Goal: Task Accomplishment & Management: Complete application form

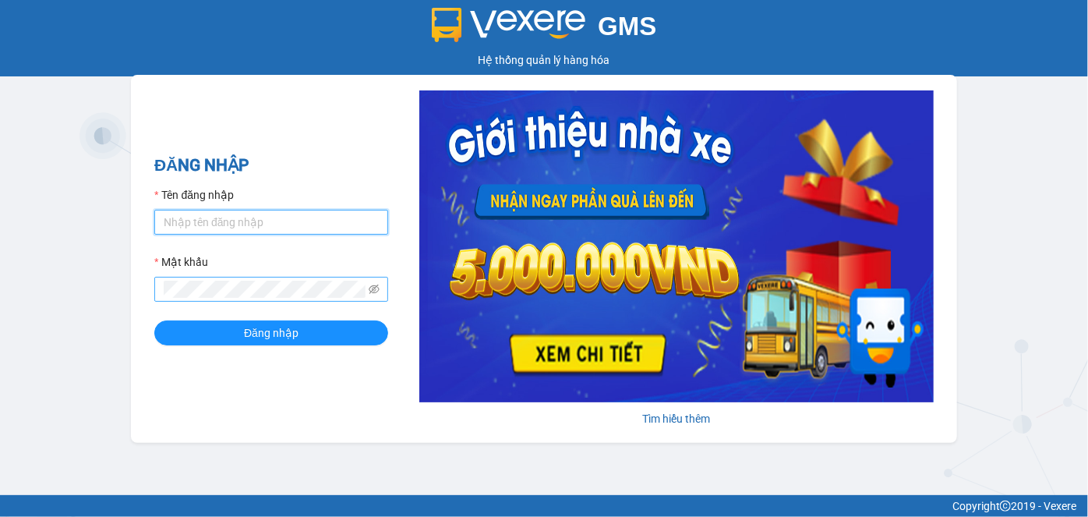
type input "oanhml.quochoang"
click at [154, 320] on button "Đăng nhập" at bounding box center [271, 332] width 234 height 25
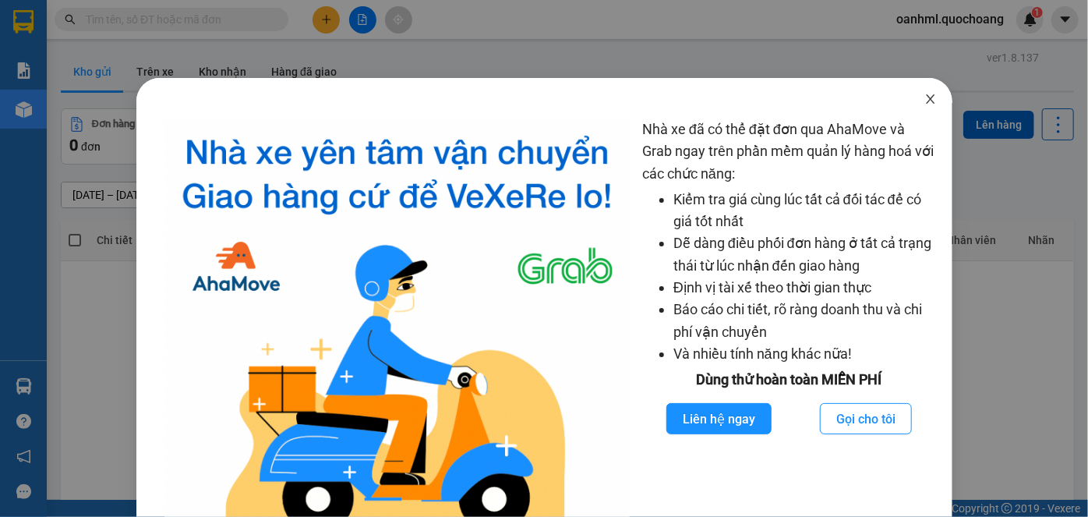
click at [926, 96] on icon "close" at bounding box center [930, 98] width 9 height 9
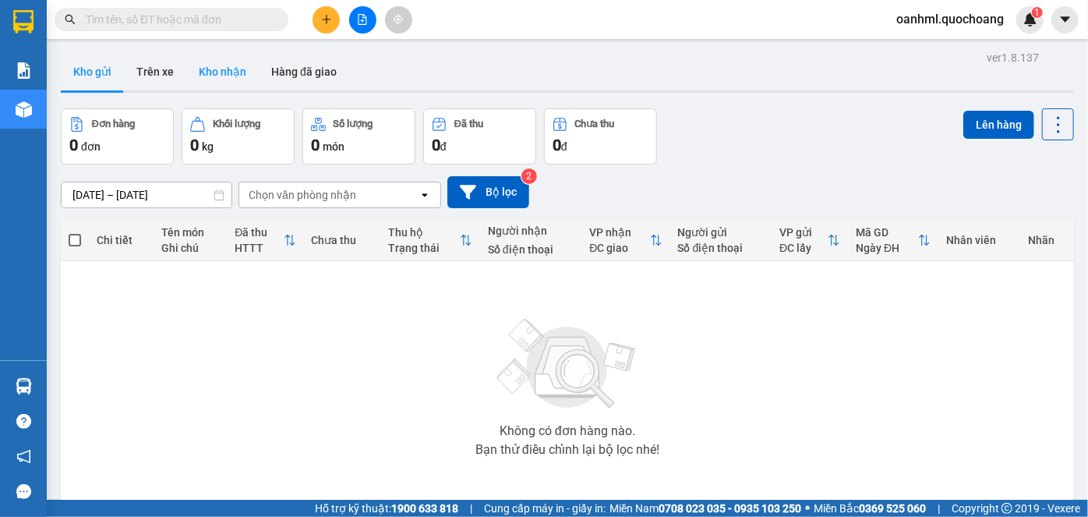
click at [211, 65] on button "Kho nhận" at bounding box center [222, 71] width 72 height 37
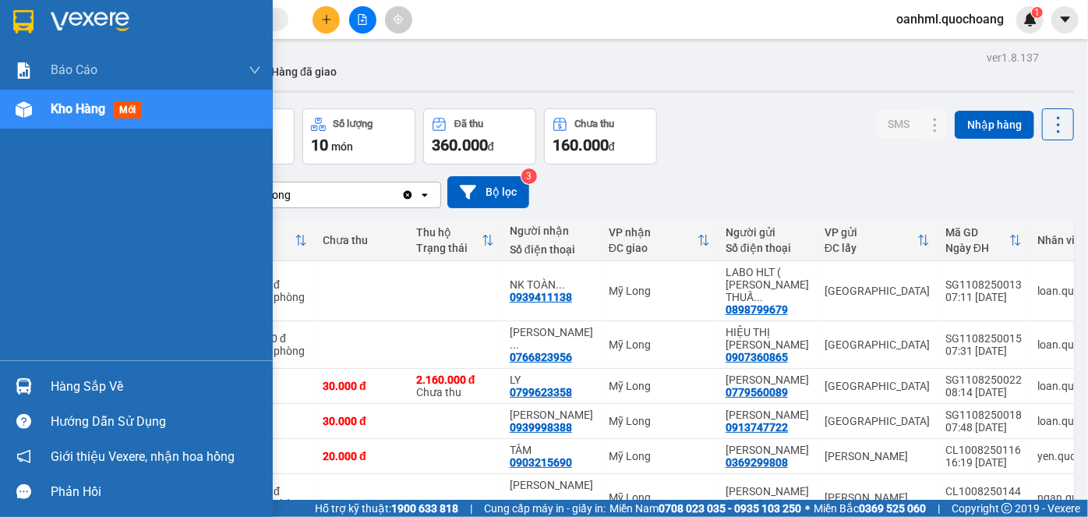
click at [83, 387] on div "Hàng sắp về" at bounding box center [156, 386] width 210 height 23
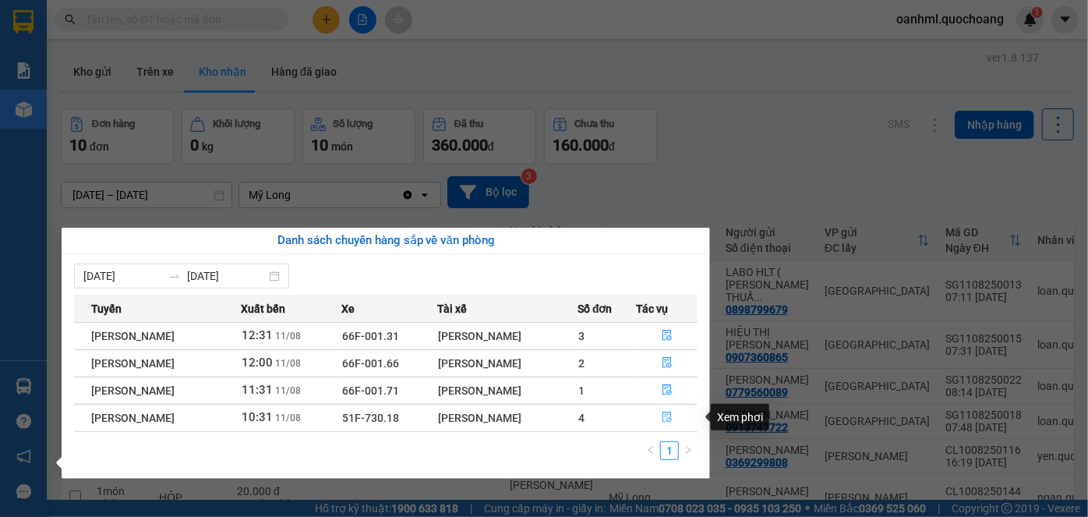
click at [668, 417] on icon "file-done" at bounding box center [667, 417] width 11 height 11
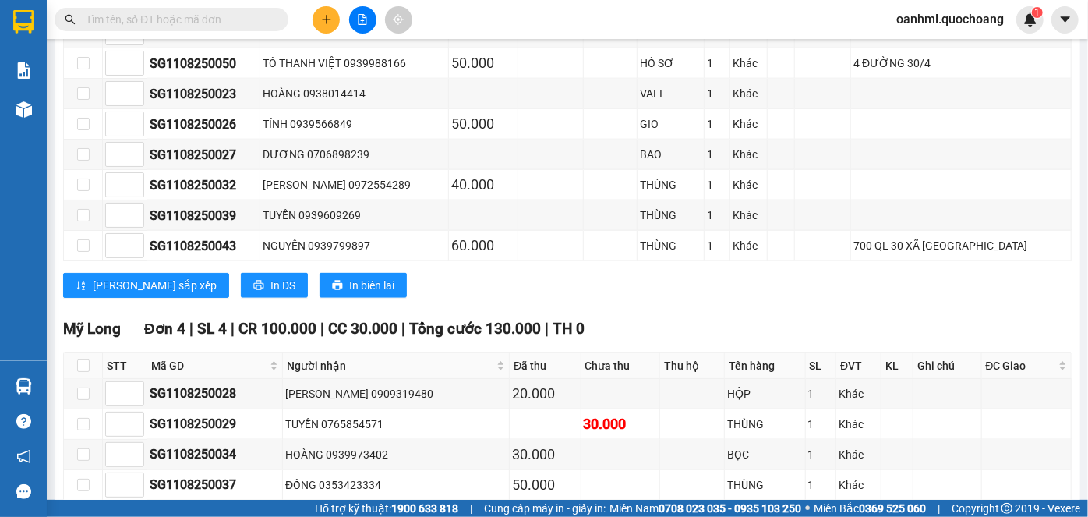
scroll to position [1045, 0]
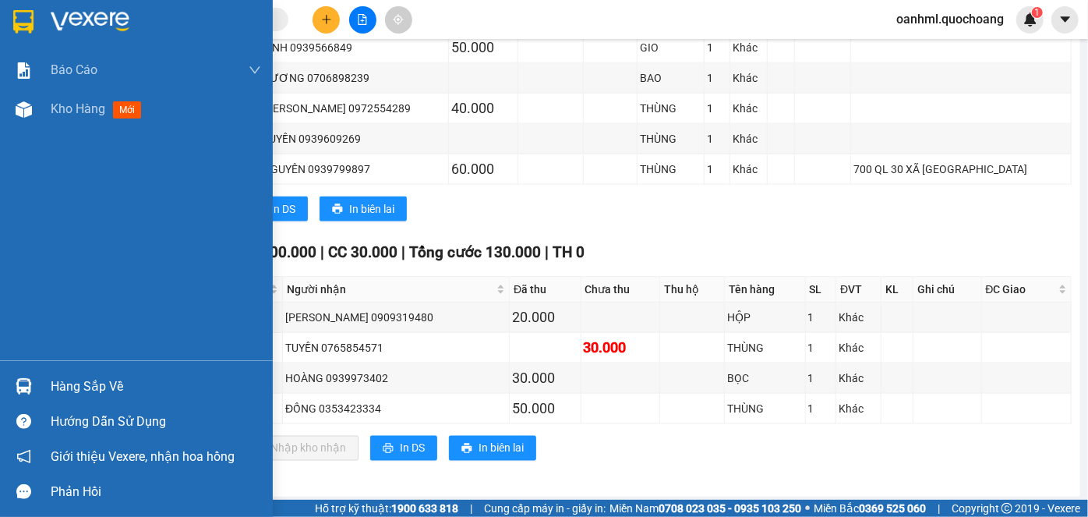
click at [57, 389] on div "Hàng sắp về" at bounding box center [156, 386] width 210 height 23
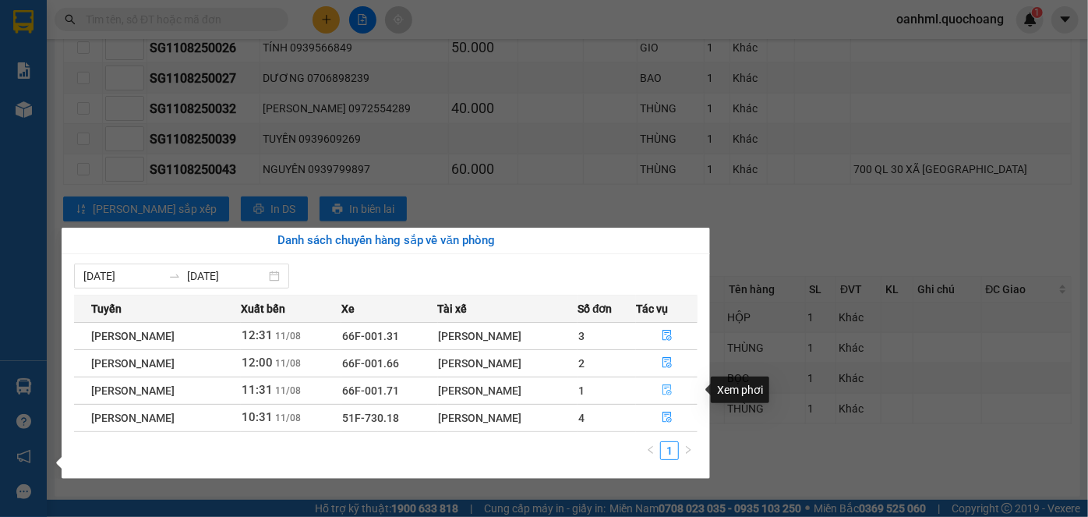
click at [670, 388] on icon "file-done" at bounding box center [667, 389] width 11 height 11
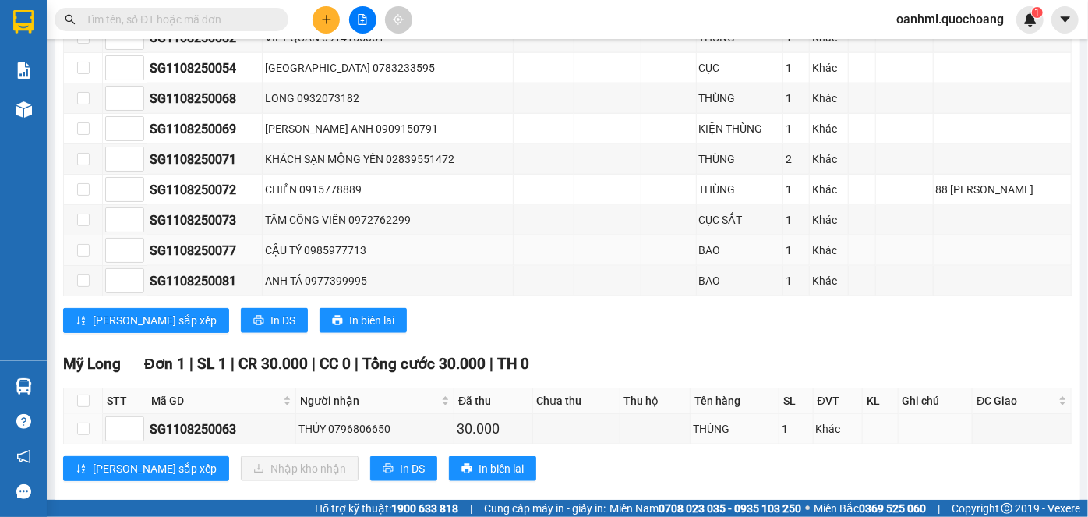
scroll to position [958, 0]
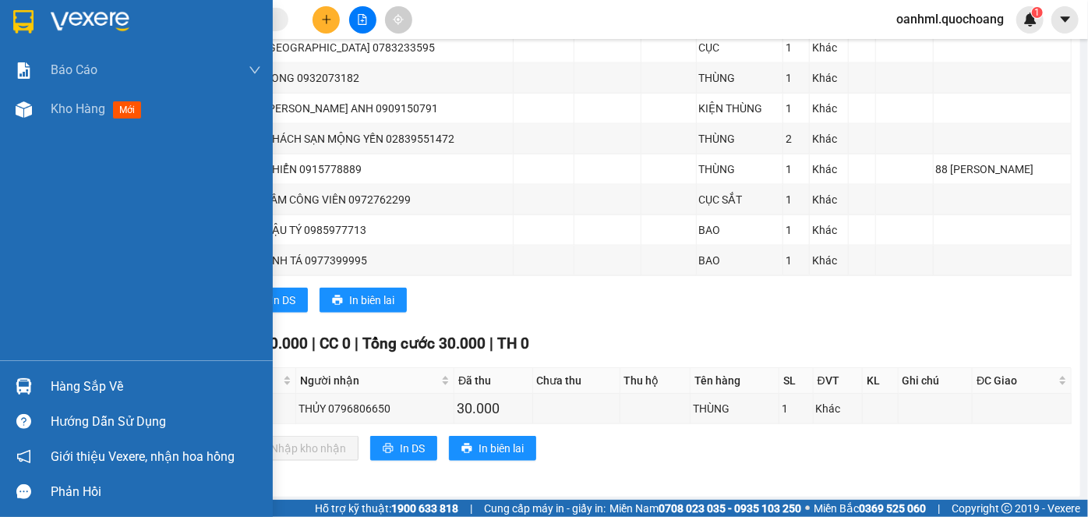
click at [125, 385] on div "Hàng sắp về" at bounding box center [156, 386] width 210 height 23
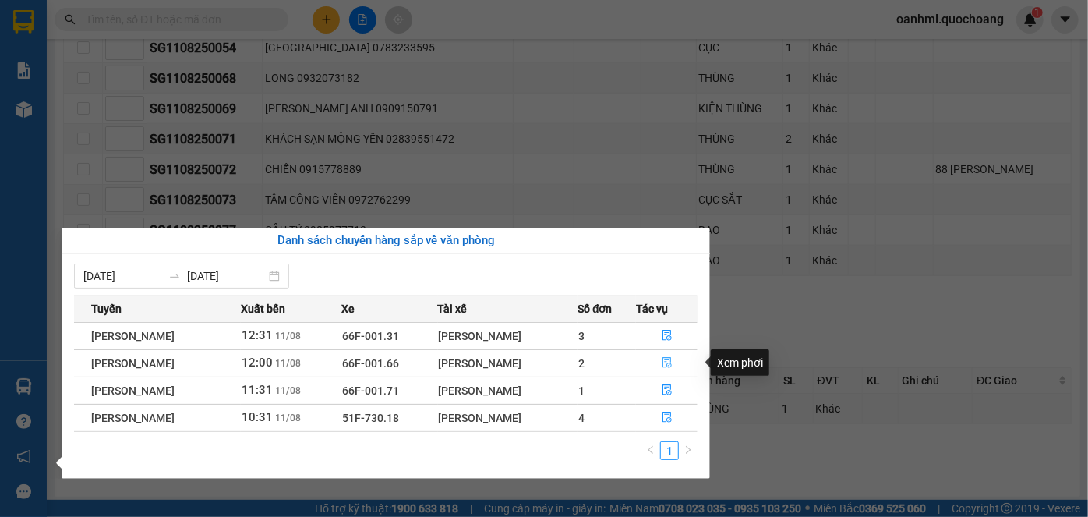
click at [671, 361] on icon "file-done" at bounding box center [667, 362] width 11 height 11
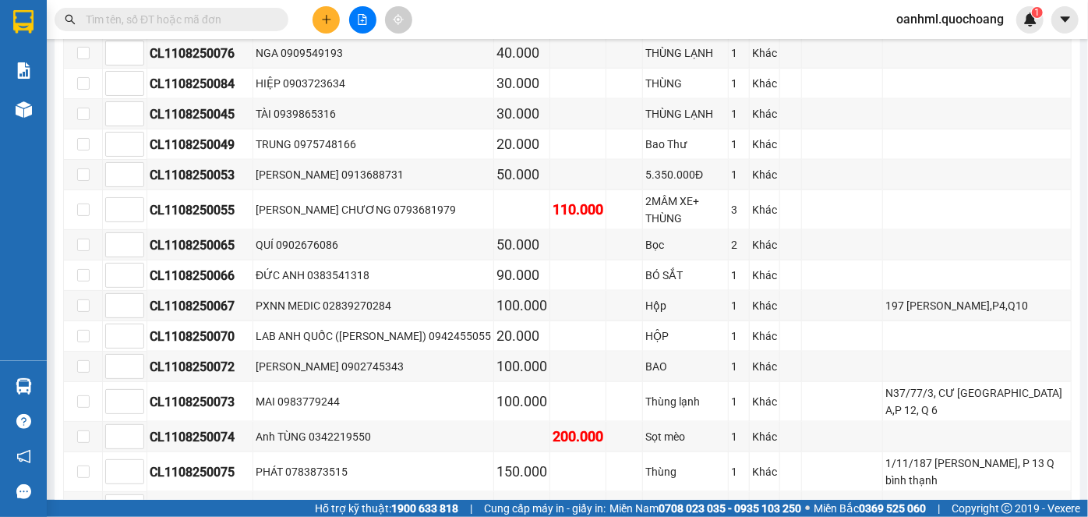
scroll to position [1322, 0]
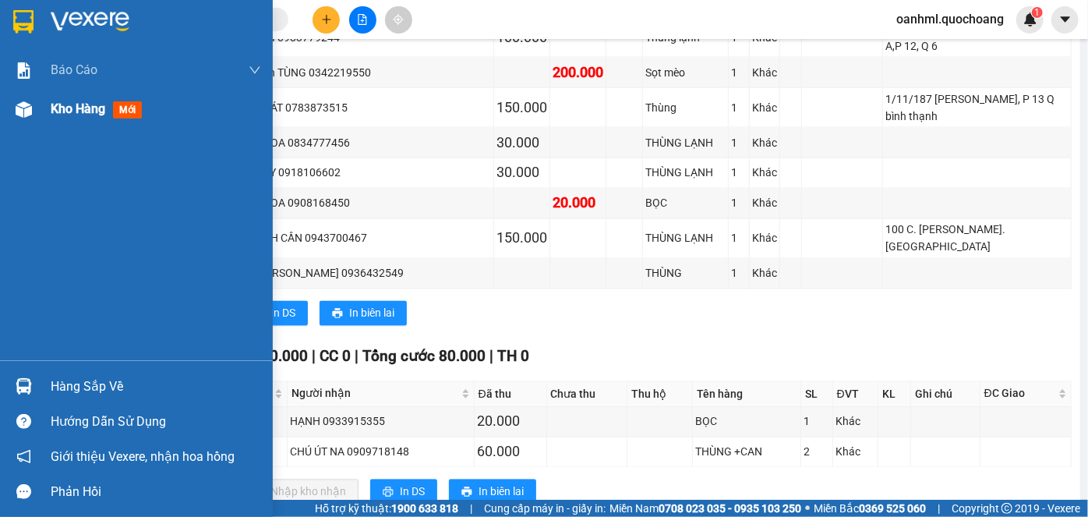
click at [79, 110] on span "Kho hàng" at bounding box center [78, 108] width 55 height 15
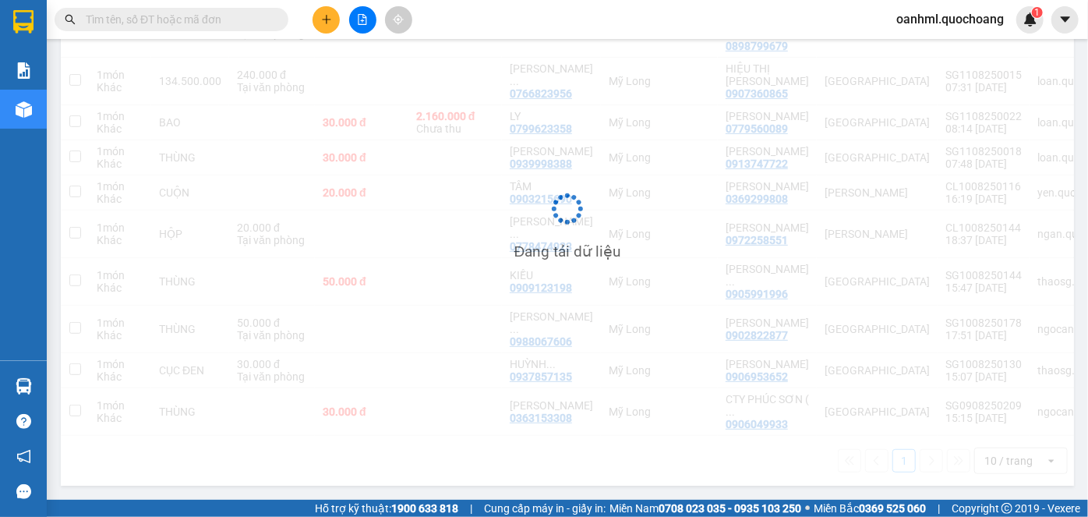
scroll to position [309, 0]
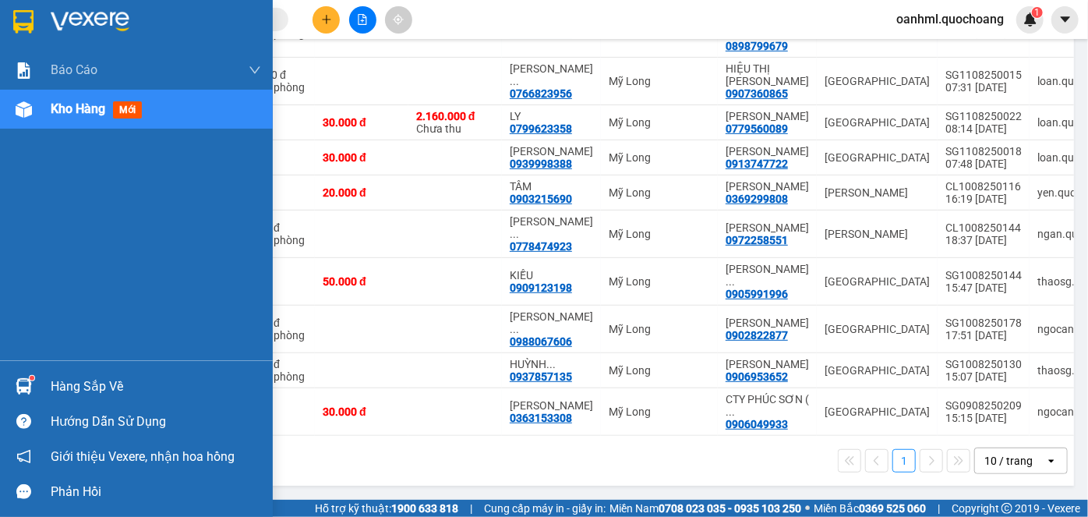
click at [44, 374] on div "Hàng sắp về" at bounding box center [136, 386] width 273 height 35
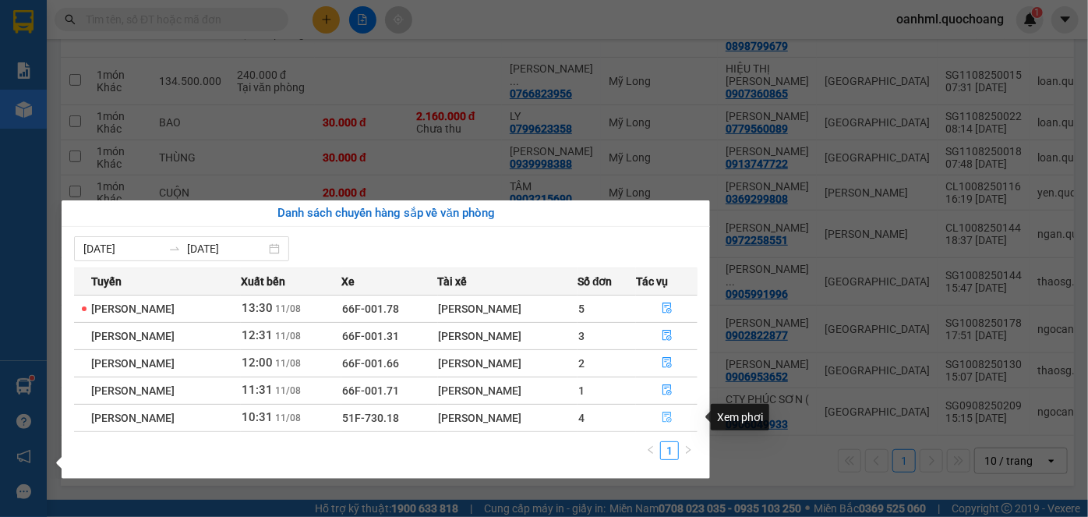
click at [669, 418] on icon "file-done" at bounding box center [667, 417] width 11 height 11
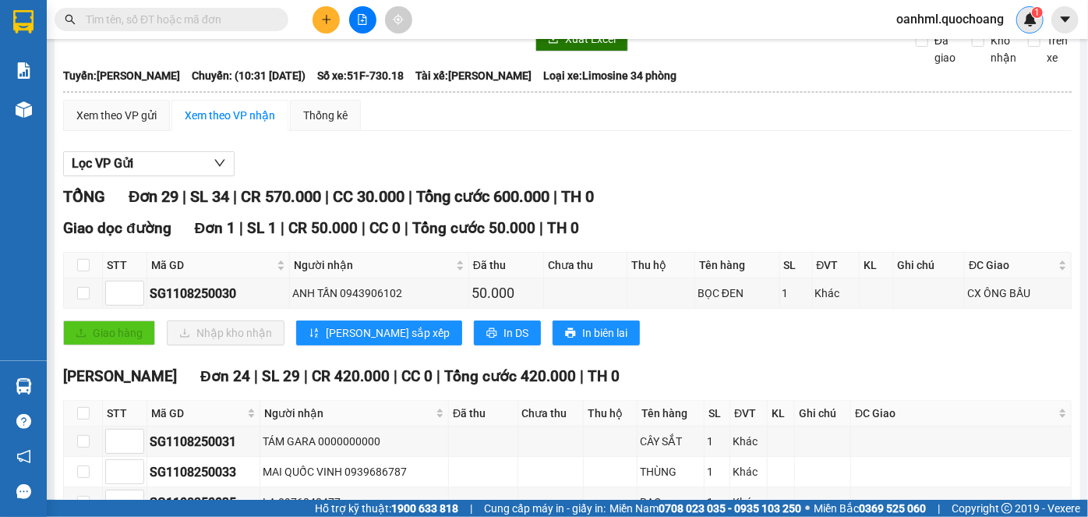
scroll to position [54, 0]
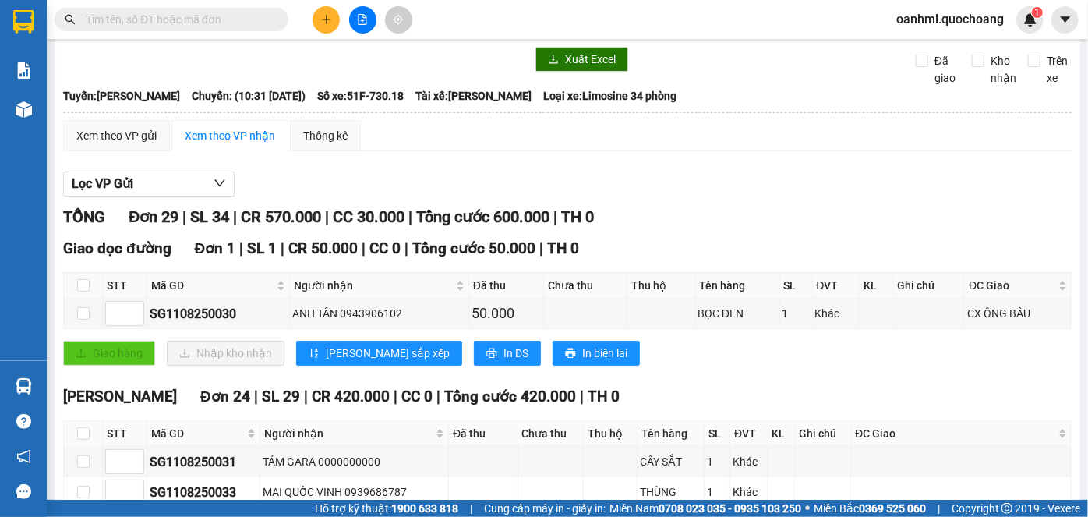
click at [968, 19] on span "oanhml.quochoang" at bounding box center [950, 18] width 133 height 19
click at [952, 48] on span "Đăng xuất" at bounding box center [957, 48] width 101 height 17
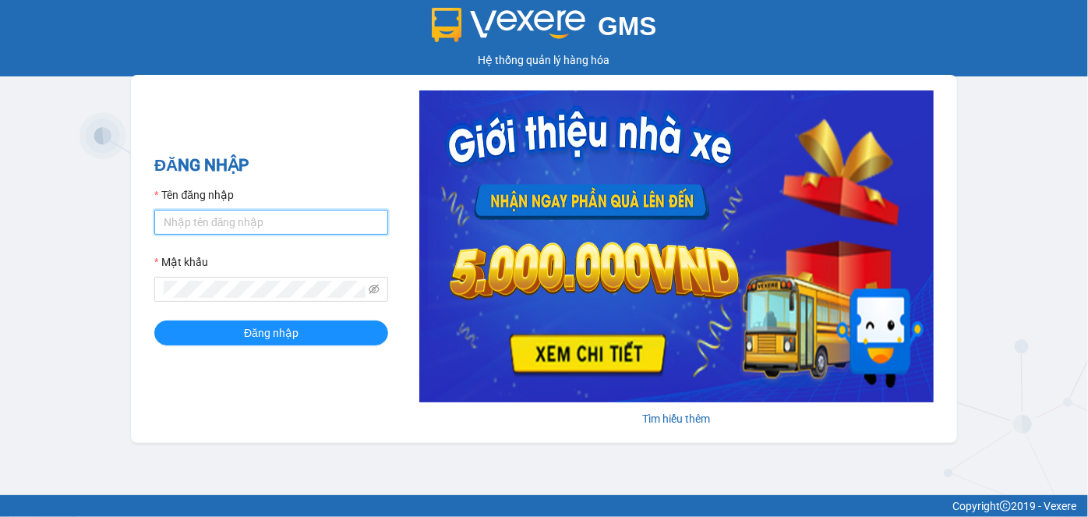
type input "oanhml.quochoang"
drag, startPoint x: 348, startPoint y: 217, endPoint x: 77, endPoint y: 238, distance: 272.1
click at [77, 238] on div "GMS Hệ thống quản lý hàng hóa ĐĂNG NHẬP Tên đăng nhập oanhml.quochoang Mật khẩu…" at bounding box center [544, 247] width 1088 height 495
type input "viml.quochoang"
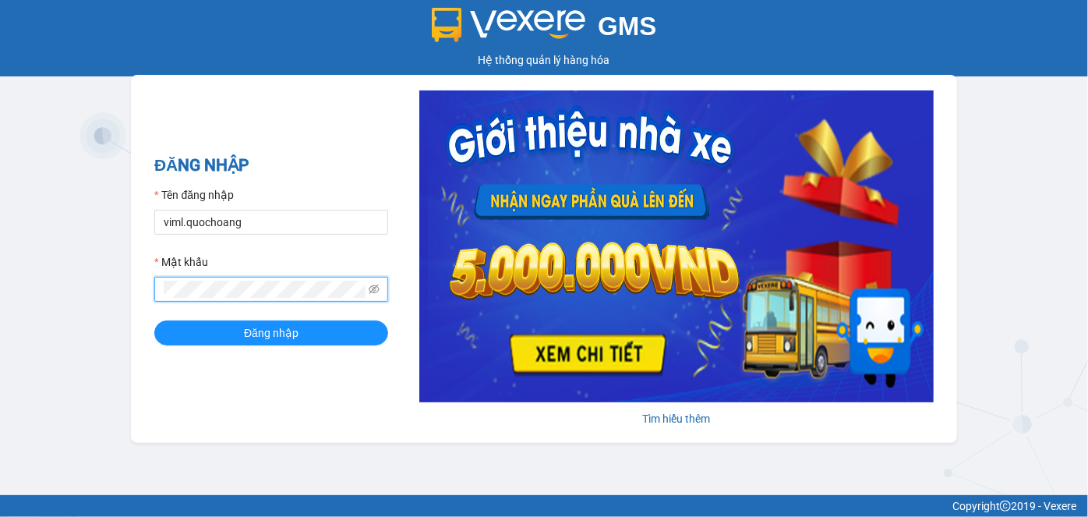
click at [145, 299] on div "ĐĂNG NHẬP Tên đăng nhập viml.quochoang Mật khẩu Đăng nhập Tìm hiểu thêm" at bounding box center [544, 259] width 826 height 368
click at [154, 320] on button "Đăng nhập" at bounding box center [271, 332] width 234 height 25
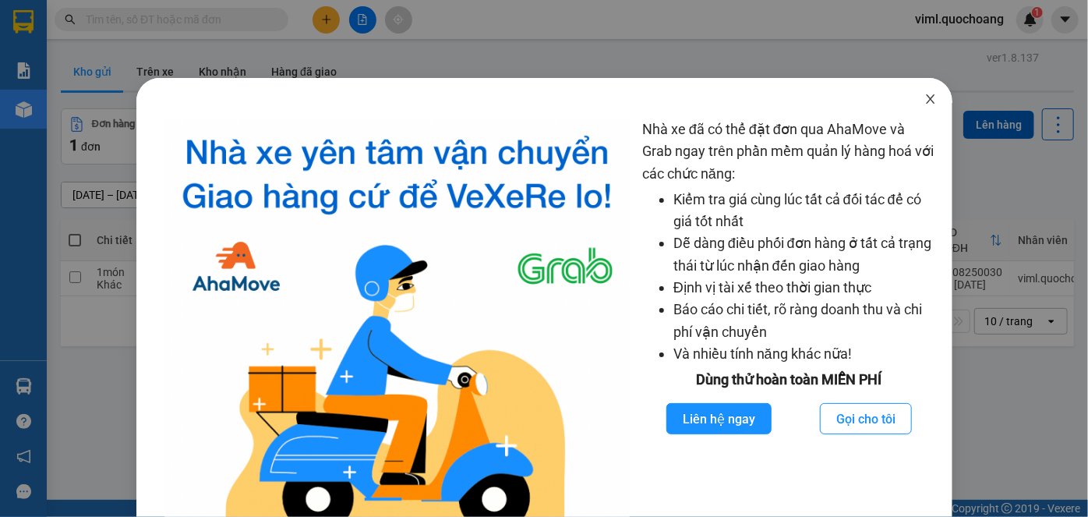
click at [924, 95] on icon "close" at bounding box center [930, 99] width 12 height 12
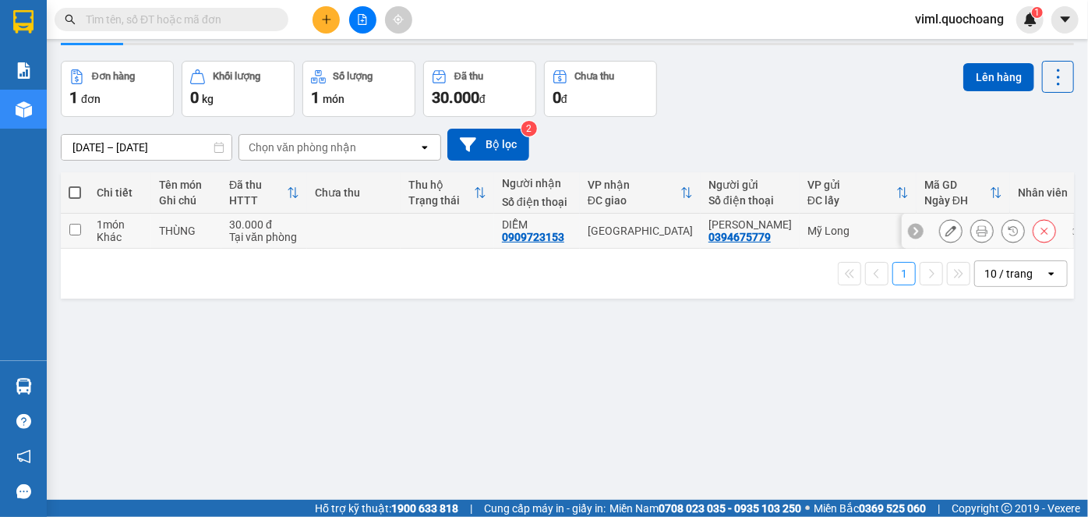
scroll to position [71, 0]
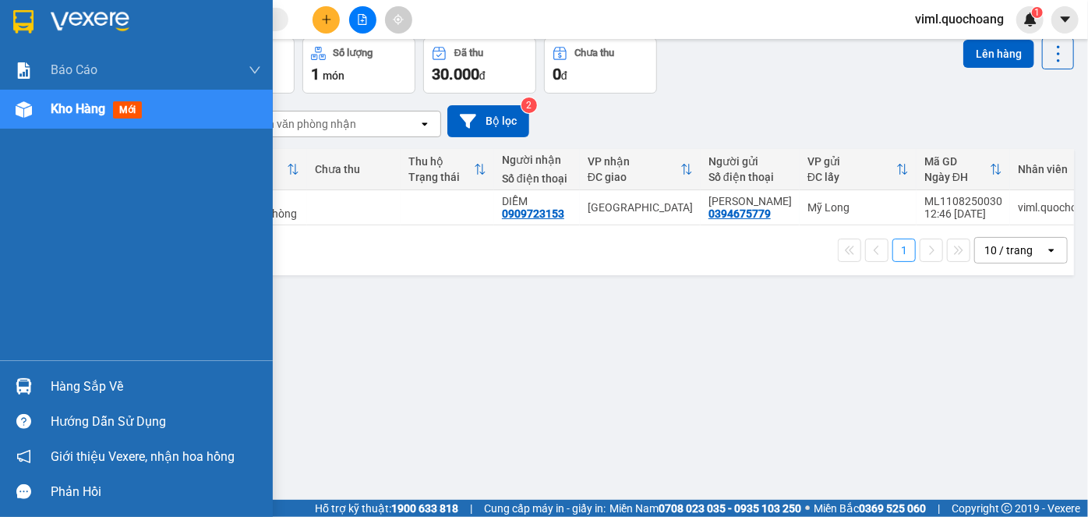
click at [107, 385] on div "Hàng sắp về" at bounding box center [156, 386] width 210 height 23
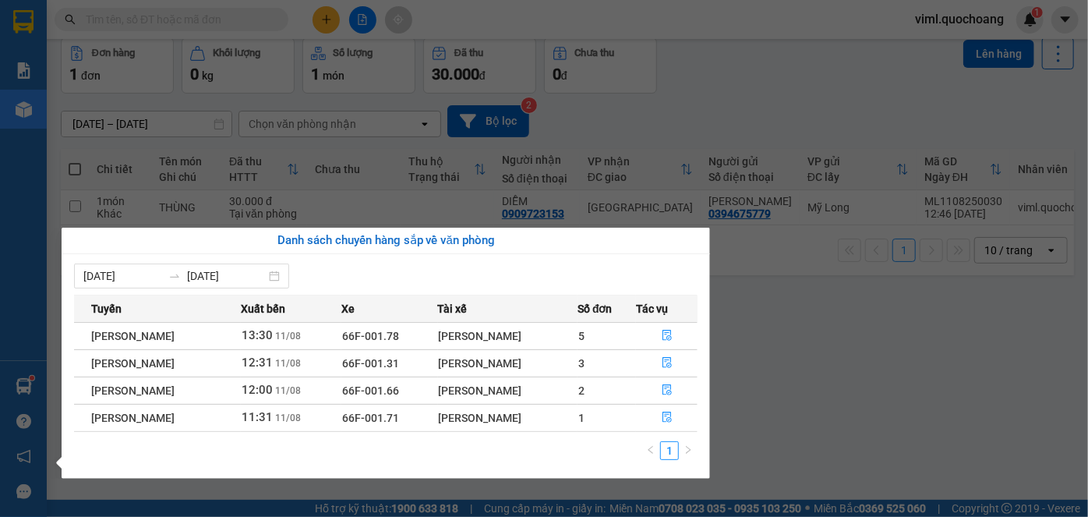
click at [868, 348] on section "Kết quả tìm kiếm ( 0 ) Bộ lọc No Data viml.quochoang 1 Báo cáo Báo cáo dòng tiề…" at bounding box center [544, 258] width 1088 height 517
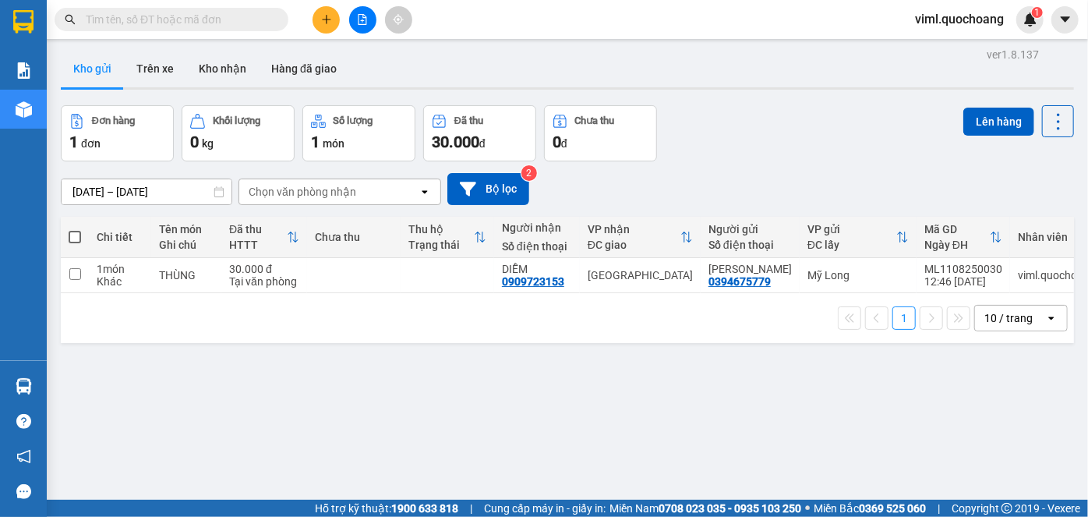
scroll to position [0, 0]
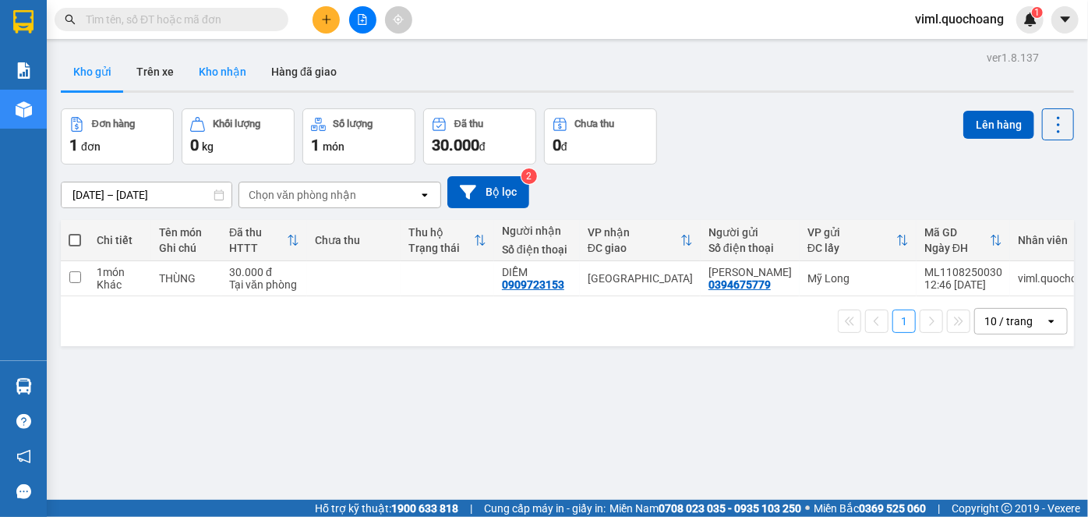
click at [222, 61] on button "Kho nhận" at bounding box center [222, 71] width 72 height 37
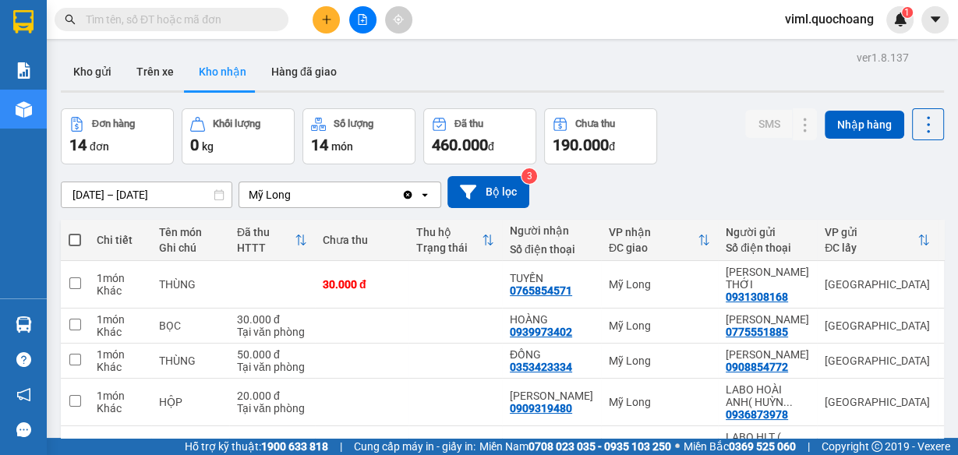
click at [246, 76] on button "Kho nhận" at bounding box center [222, 71] width 72 height 37
click at [323, 19] on icon "plus" at bounding box center [326, 19] width 11 height 11
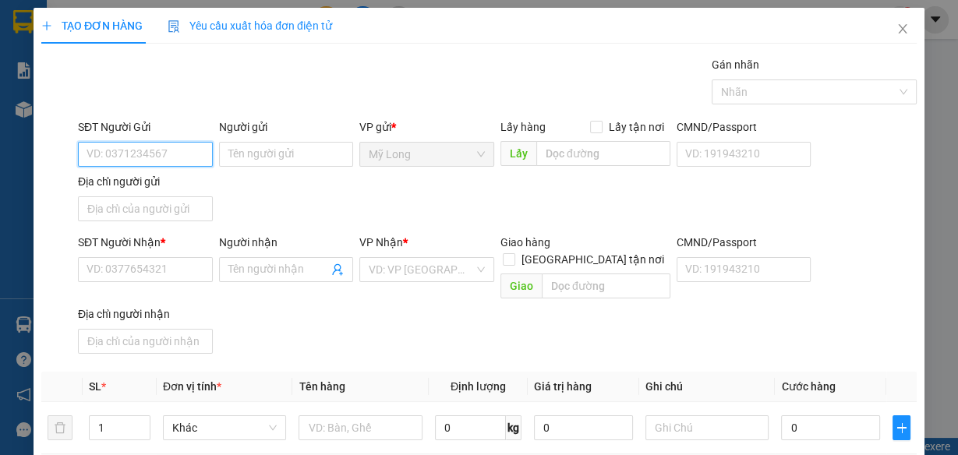
click at [149, 155] on input "SĐT Người Gửi" at bounding box center [145, 154] width 135 height 25
type input "0817101111"
click at [166, 186] on div "0817101111 - Loan" at bounding box center [144, 184] width 115 height 17
type input "Loan"
type input "0817101111"
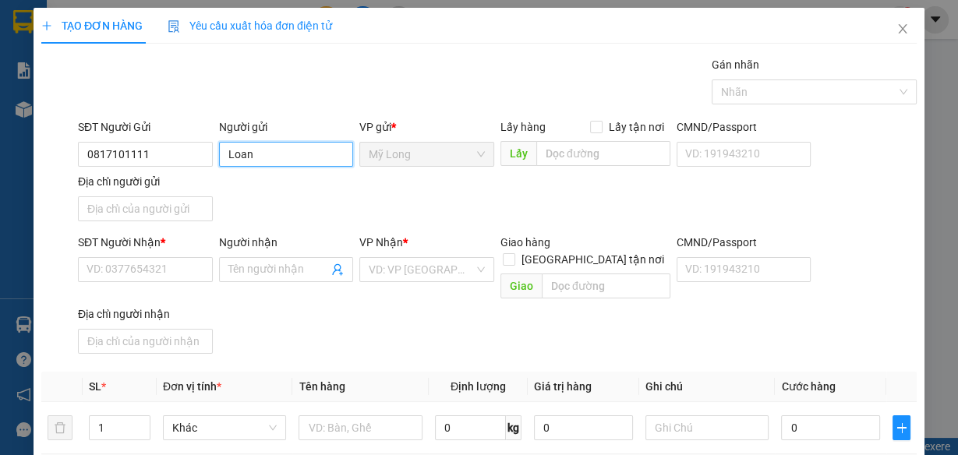
drag, startPoint x: 243, startPoint y: 162, endPoint x: 200, endPoint y: 168, distance: 44.0
click at [200, 168] on div "SĐT Người Gửi 0817101111 Người gửi Loan Loan VP gửi * Mỹ Long Lấy hàng Lấy tận …" at bounding box center [497, 172] width 845 height 109
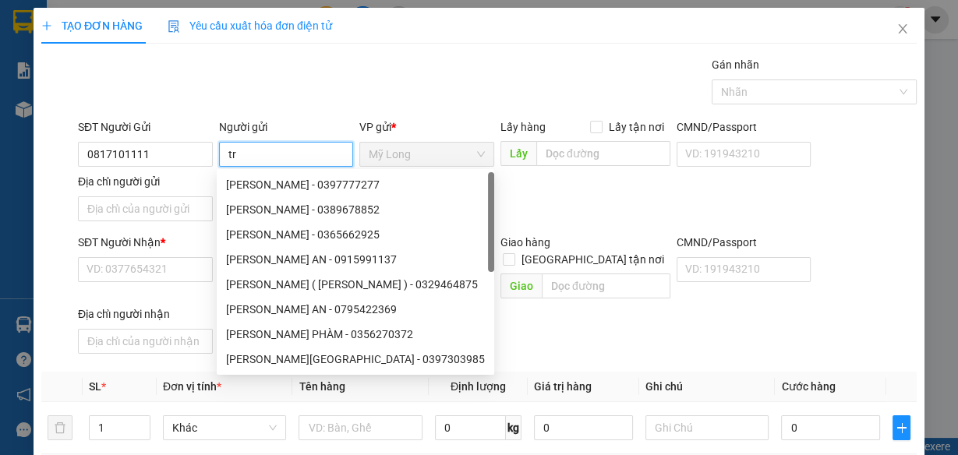
type input "t"
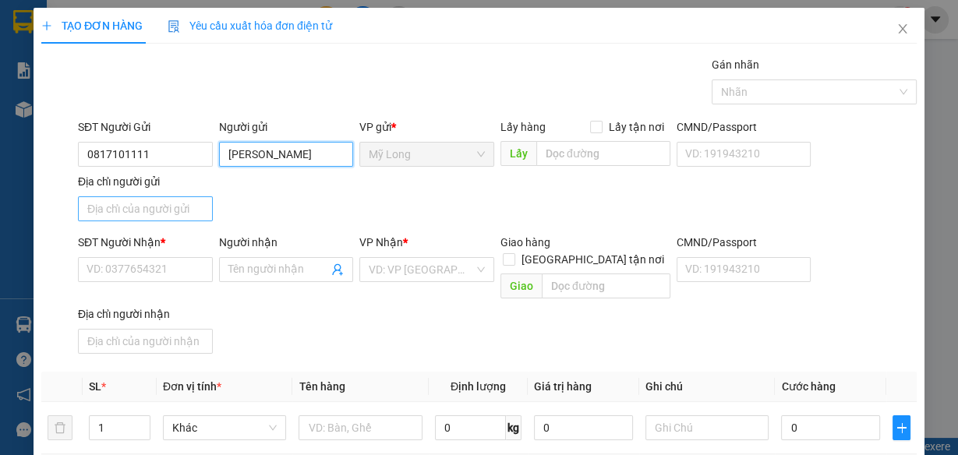
type input "[PERSON_NAME]"
click at [130, 209] on input "Địa chỉ người gửi" at bounding box center [145, 208] width 135 height 25
type input "A"
type input "Â"
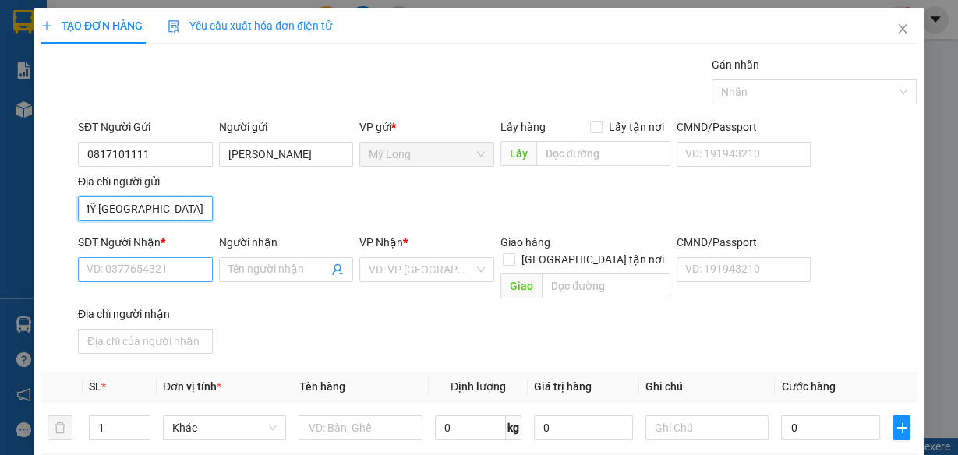
type input "ẤP BÌNH MỸ [GEOGRAPHIC_DATA]"
click at [139, 270] on input "SĐT Người Nhận *" at bounding box center [145, 269] width 135 height 25
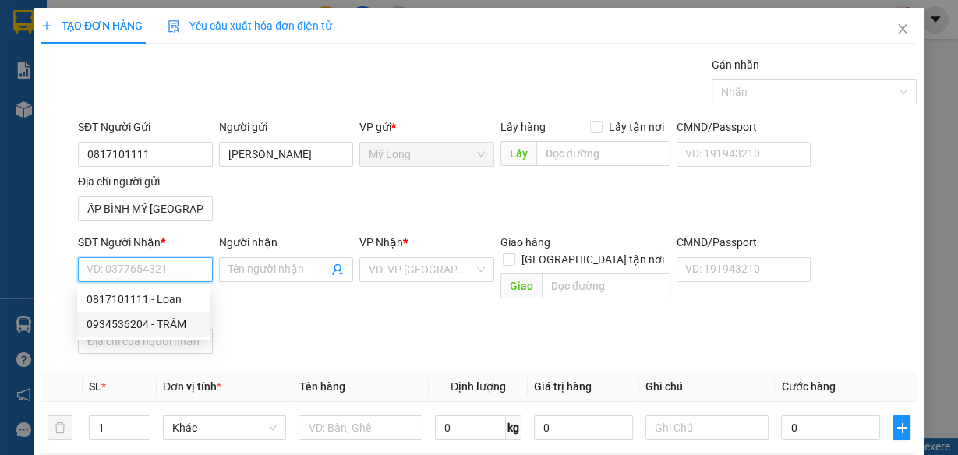
click at [145, 323] on div "0934536204 - TRÂM" at bounding box center [144, 324] width 115 height 17
type input "0934536204"
type input "TRÂM"
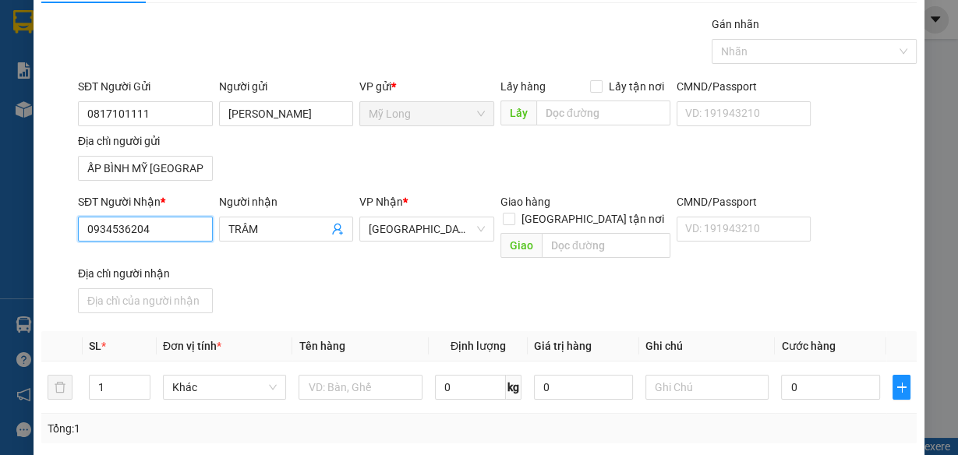
scroll to position [62, 0]
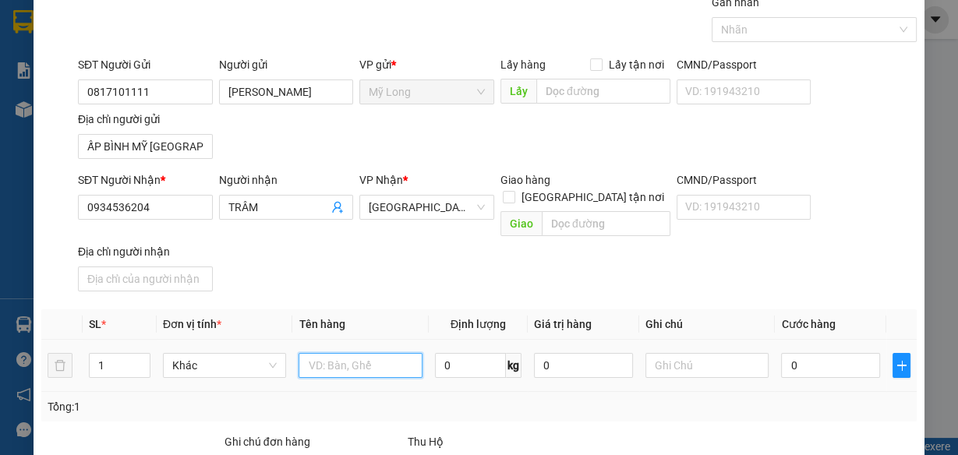
click at [351, 353] on input "text" at bounding box center [361, 365] width 124 height 25
type input "K"
type input "KIỆN THÙNG"
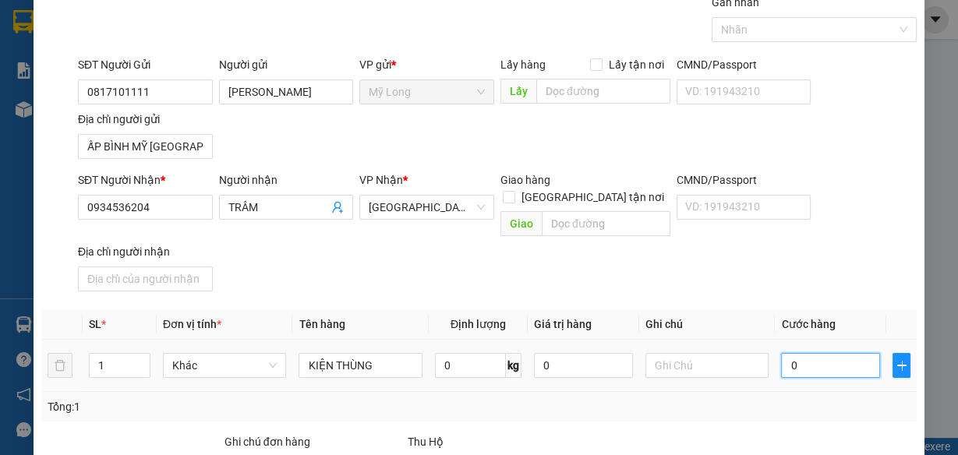
click at [804, 353] on input "0" at bounding box center [830, 365] width 99 height 25
type input "4"
type input "40"
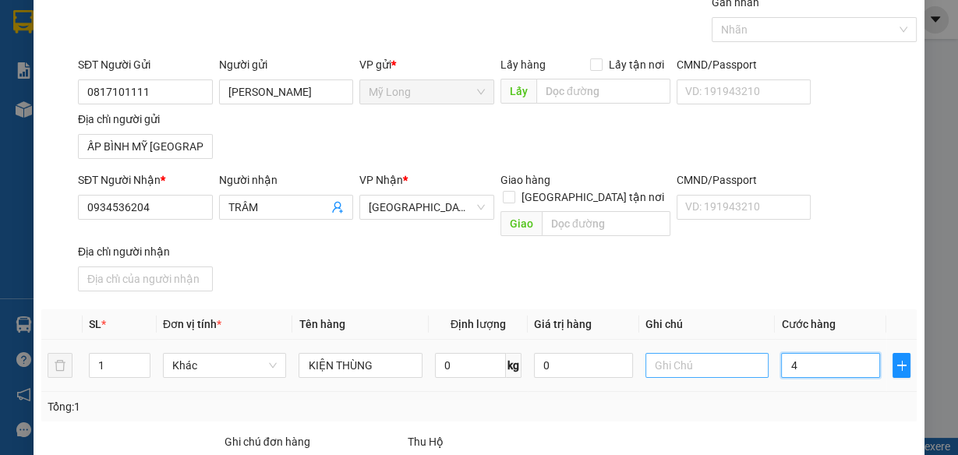
type input "40"
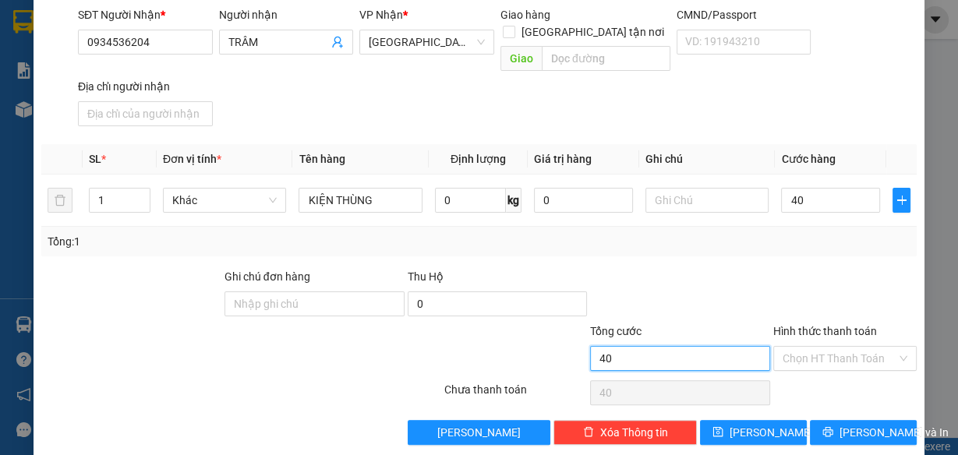
type input "40.000"
click at [727, 346] on input "40.000" at bounding box center [680, 358] width 180 height 25
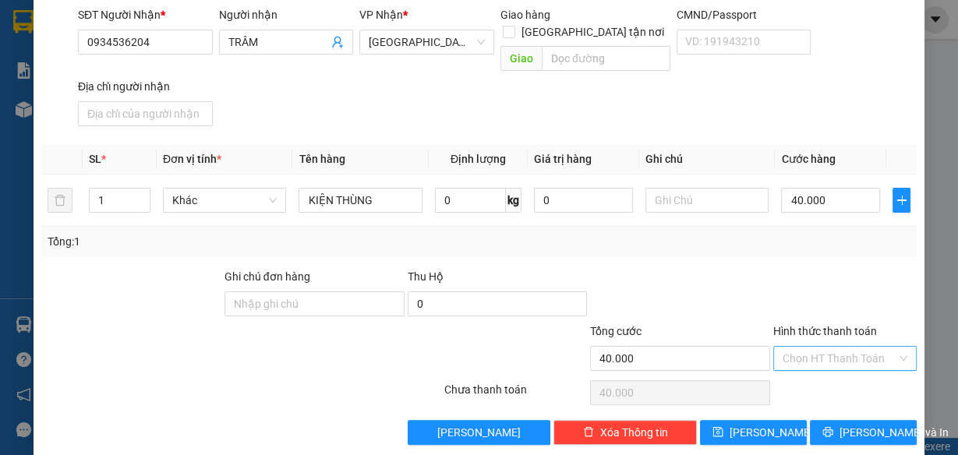
click at [786, 347] on input "Hình thức thanh toán" at bounding box center [840, 358] width 114 height 23
click at [777, 362] on div "Tại văn phòng" at bounding box center [836, 368] width 123 height 17
type input "0"
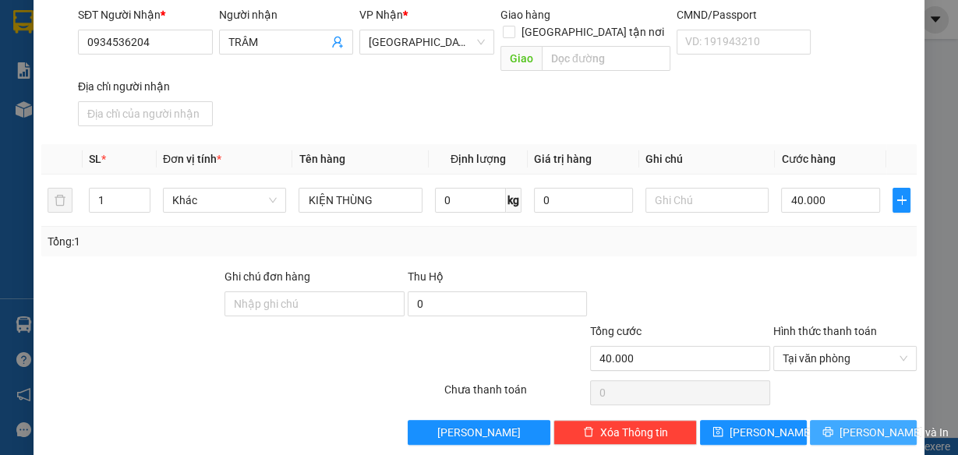
click at [817, 420] on button "[PERSON_NAME] và In" at bounding box center [863, 432] width 107 height 25
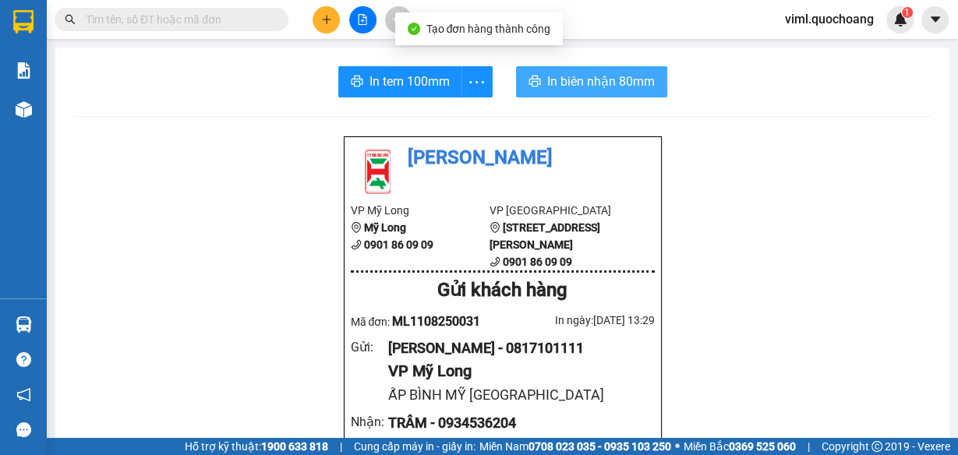
click at [551, 82] on span "In biên nhận 80mm" at bounding box center [601, 81] width 108 height 19
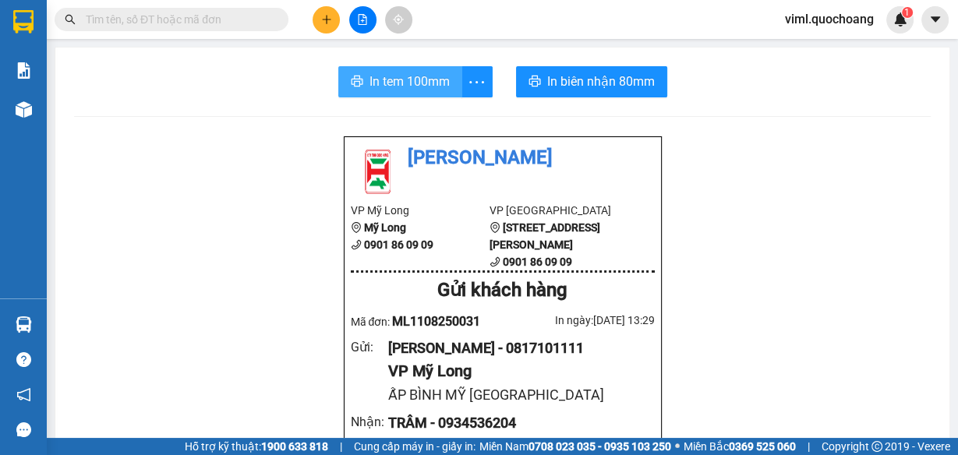
click at [429, 83] on span "In tem 100mm" at bounding box center [409, 81] width 80 height 19
